Goal: Book appointment/travel/reservation

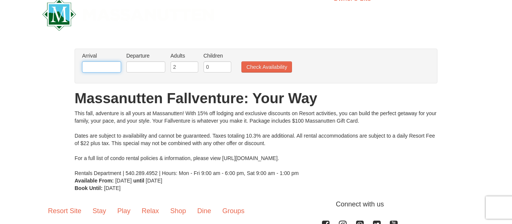
click at [112, 70] on input "text" at bounding box center [101, 66] width 39 height 11
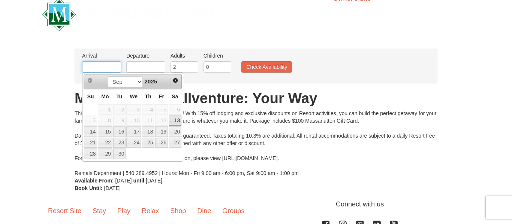
click at [112, 70] on input "text" at bounding box center [101, 66] width 39 height 11
click at [136, 82] on select "Sep Oct Nov Dec" at bounding box center [125, 81] width 35 height 11
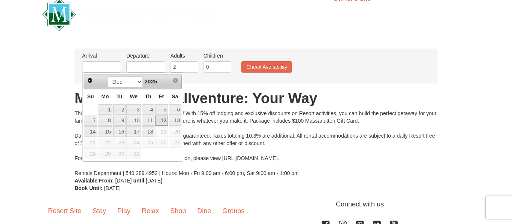
click at [163, 119] on link "12" at bounding box center [161, 121] width 13 height 10
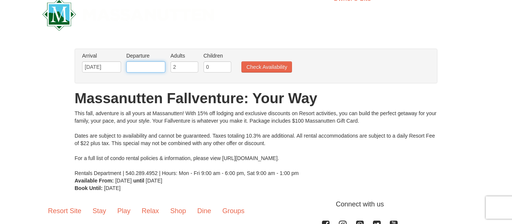
click at [139, 67] on input "text" at bounding box center [145, 66] width 39 height 11
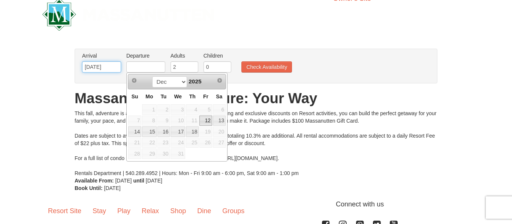
click at [93, 67] on input "12/12/2025" at bounding box center [101, 66] width 39 height 11
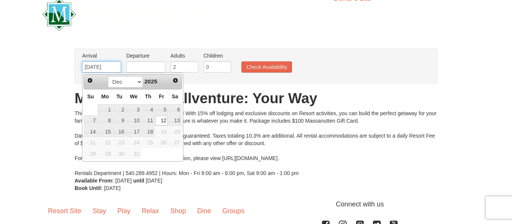
click at [92, 67] on input "12/12/2025" at bounding box center [101, 66] width 39 height 11
click at [96, 67] on input "12/12/2025" at bounding box center [101, 66] width 39 height 11
click at [147, 121] on link "11" at bounding box center [148, 121] width 13 height 10
type input "[DATE]"
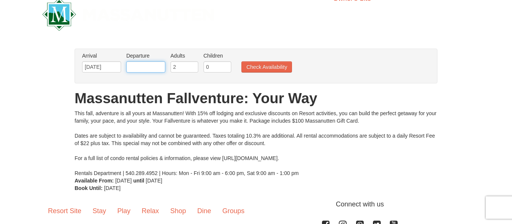
click at [148, 69] on input "text" at bounding box center [145, 66] width 39 height 11
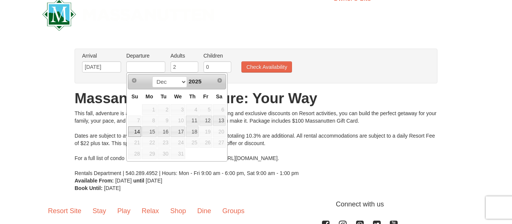
click at [138, 135] on link "14" at bounding box center [134, 132] width 13 height 10
type input "[DATE]"
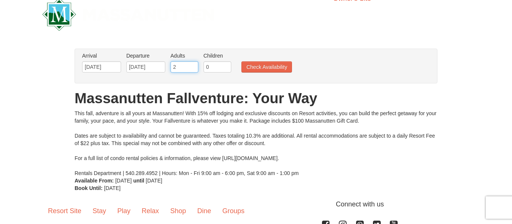
click at [178, 61] on input "2" at bounding box center [184, 66] width 28 height 11
click at [221, 60] on li "Children Please format dates MM/DD/YYYY 0" at bounding box center [217, 64] width 31 height 24
click at [218, 68] on input "0" at bounding box center [217, 66] width 28 height 11
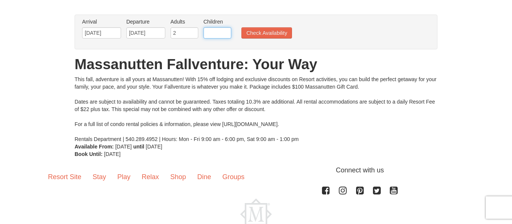
scroll to position [49, 0]
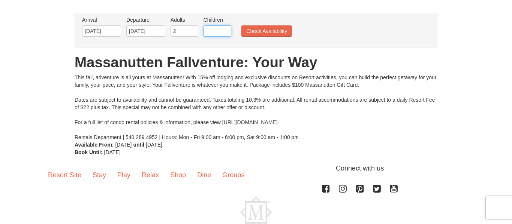
type input "3"
click at [191, 29] on input "2" at bounding box center [184, 30] width 28 height 11
type input "3"
click at [215, 26] on input "3" at bounding box center [217, 30] width 28 height 11
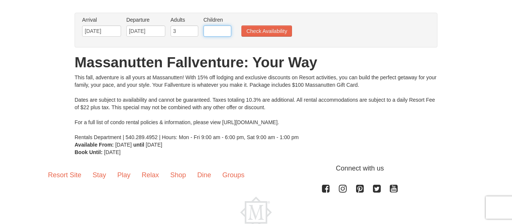
type input "6"
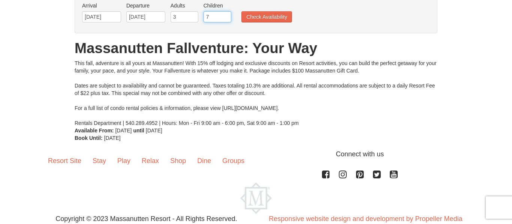
scroll to position [67, 0]
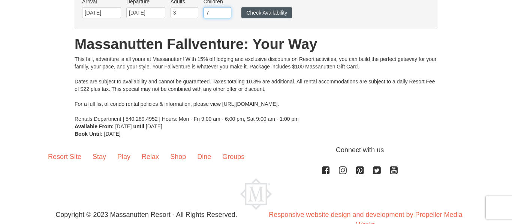
type input "7"
click at [281, 11] on button "Check Availability" at bounding box center [266, 12] width 51 height 11
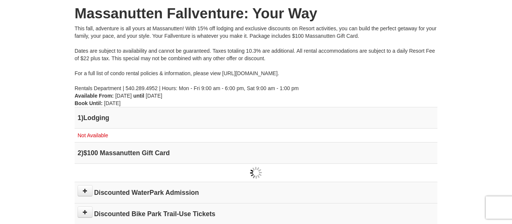
scroll to position [96, 0]
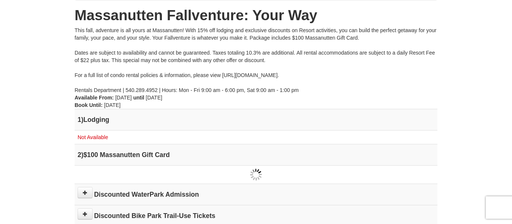
click at [349, 90] on div "This fall, adventure is all yours at Massanutten! With 15% off lodging and excl…" at bounding box center [256, 60] width 363 height 67
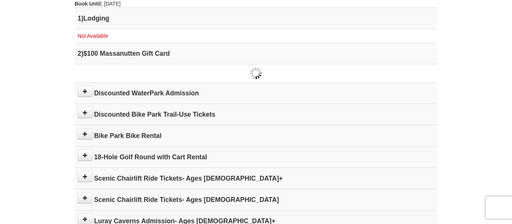
scroll to position [199, 0]
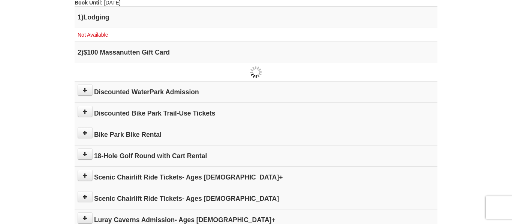
click at [101, 17] on h4 "1 ) Lodging" at bounding box center [256, 16] width 357 height 7
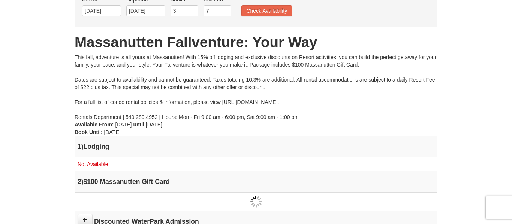
scroll to position [18, 0]
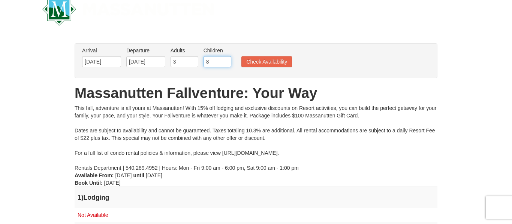
click at [227, 60] on input "8" at bounding box center [217, 61] width 28 height 11
click at [226, 62] on input "7" at bounding box center [217, 61] width 28 height 11
click at [226, 62] on input "6" at bounding box center [217, 61] width 28 height 11
click at [226, 62] on input "5" at bounding box center [217, 61] width 28 height 11
click at [226, 62] on input "4" at bounding box center [217, 61] width 28 height 11
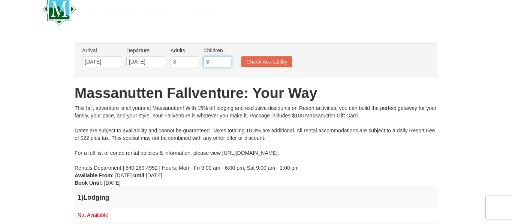
click at [226, 62] on input "3" at bounding box center [217, 61] width 28 height 11
click at [226, 62] on input "2" at bounding box center [217, 61] width 28 height 11
click at [226, 62] on input "1" at bounding box center [217, 61] width 28 height 11
type input "0"
click at [226, 62] on input "0" at bounding box center [217, 61] width 28 height 11
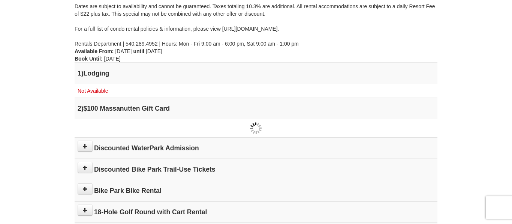
scroll to position [0, 0]
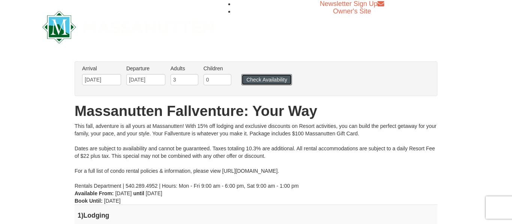
click at [271, 77] on button "Check Availability" at bounding box center [266, 79] width 51 height 11
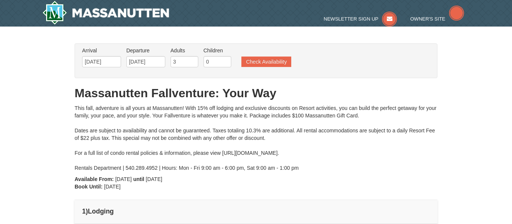
type input "[DATE]"
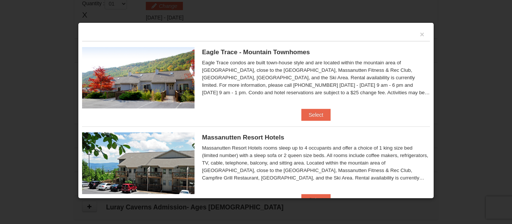
click at [425, 34] on div "×" at bounding box center [256, 34] width 348 height 15
click at [422, 37] on button "×" at bounding box center [422, 34] width 4 height 7
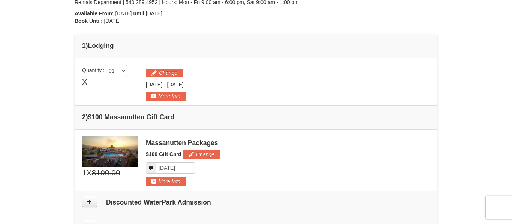
scroll to position [164, 0]
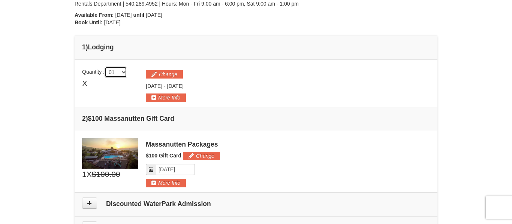
click at [127, 72] on select "01 02 03 04 05" at bounding box center [116, 72] width 22 height 11
click at [12, 116] on div "× From: To: Adults: 3 Children: 0 Change Arrival Please format dates MM/DD/YYYY…" at bounding box center [256, 93] width 512 height 463
click at [166, 97] on button "More Info" at bounding box center [166, 98] width 40 height 8
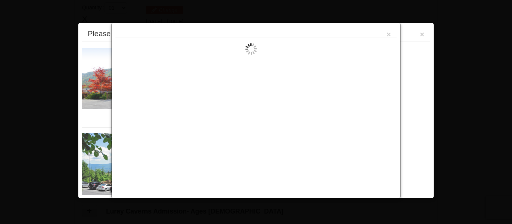
scroll to position [231, 0]
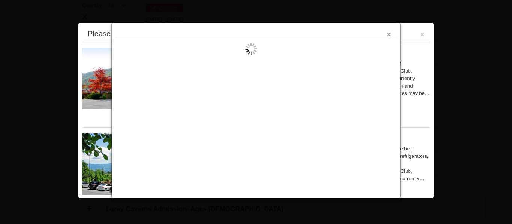
click at [387, 33] on button "×" at bounding box center [388, 34] width 4 height 7
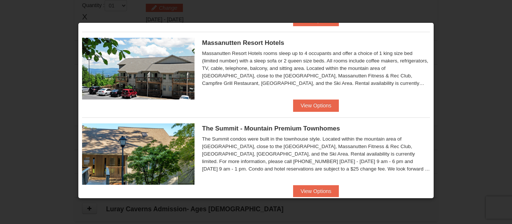
scroll to position [0, 0]
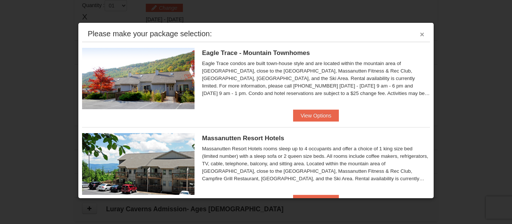
click at [420, 31] on button "×" at bounding box center [422, 34] width 4 height 7
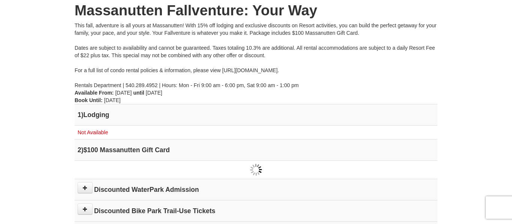
scroll to position [102, 0]
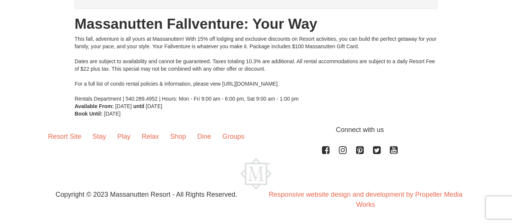
scroll to position [67, 0]
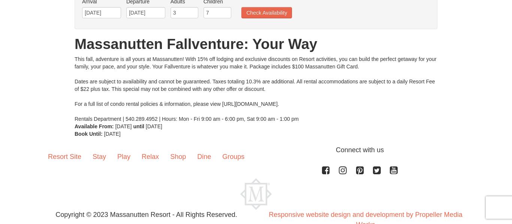
click at [336, 104] on div "This fall, adventure is all yours at Massanutten! With 15% off lodging and excl…" at bounding box center [256, 88] width 363 height 67
